Goal: Task Accomplishment & Management: Use online tool/utility

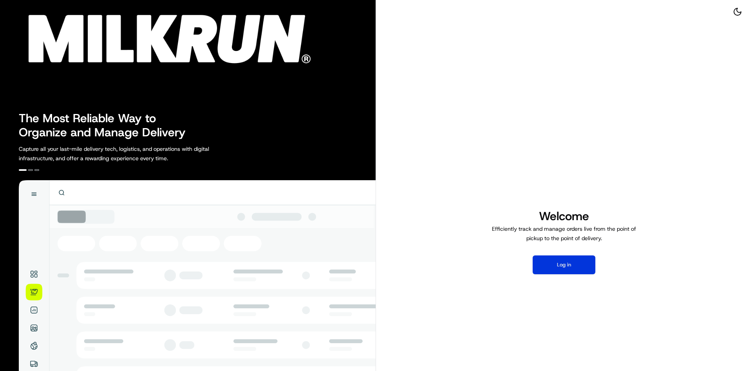
click at [575, 265] on button "Log in" at bounding box center [564, 264] width 63 height 19
